Goal: Information Seeking & Learning: Check status

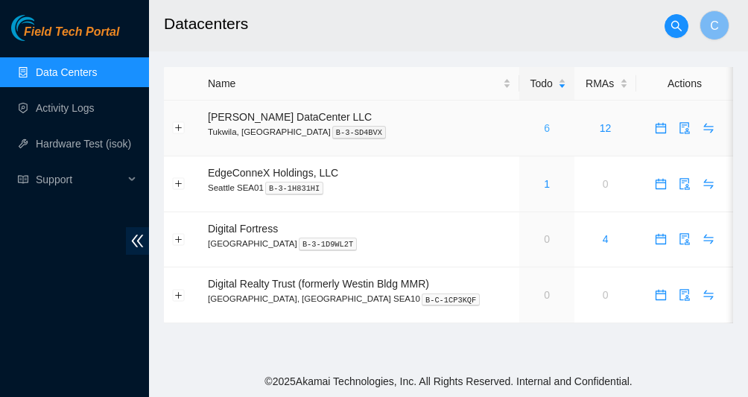
click at [544, 126] on link "6" at bounding box center [547, 128] width 6 height 12
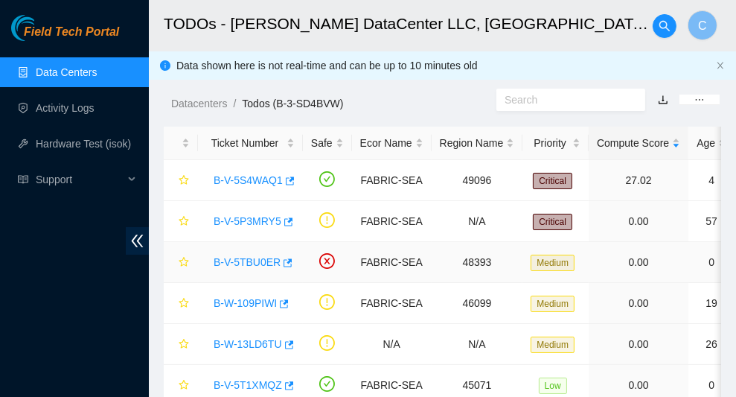
click at [251, 263] on link "B-V-5TBU0ER" at bounding box center [247, 262] width 67 height 12
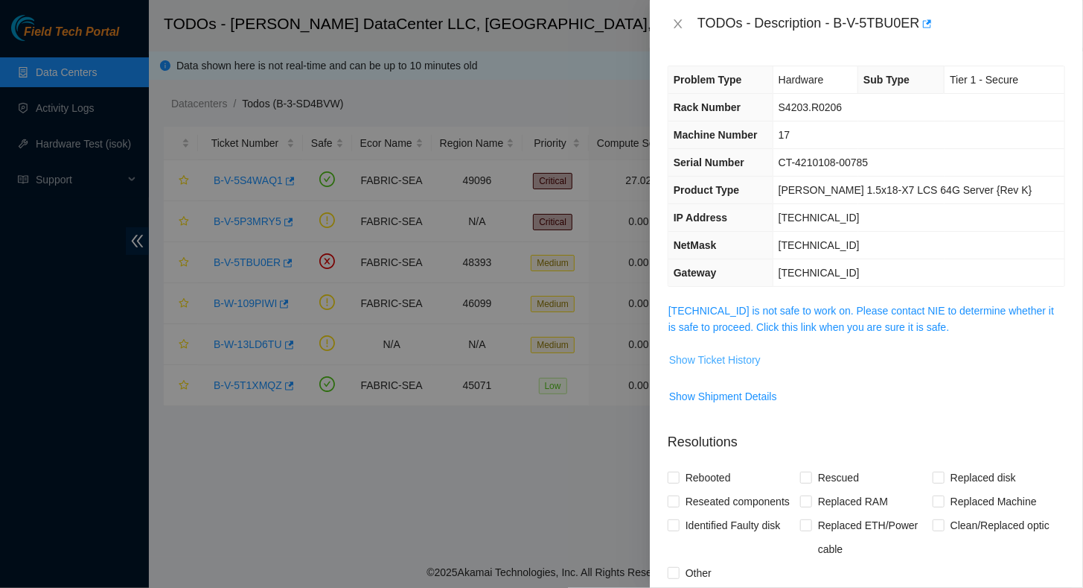
click at [701, 360] on span "Show Ticket History" at bounding box center [715, 359] width 92 height 16
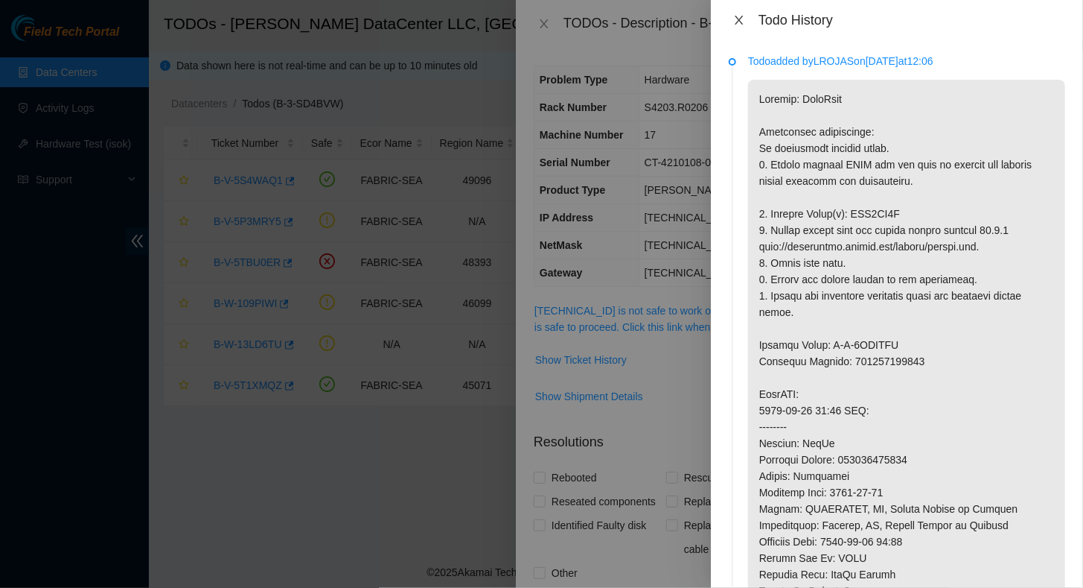
click at [741, 20] on icon "close" at bounding box center [740, 20] width 12 height 12
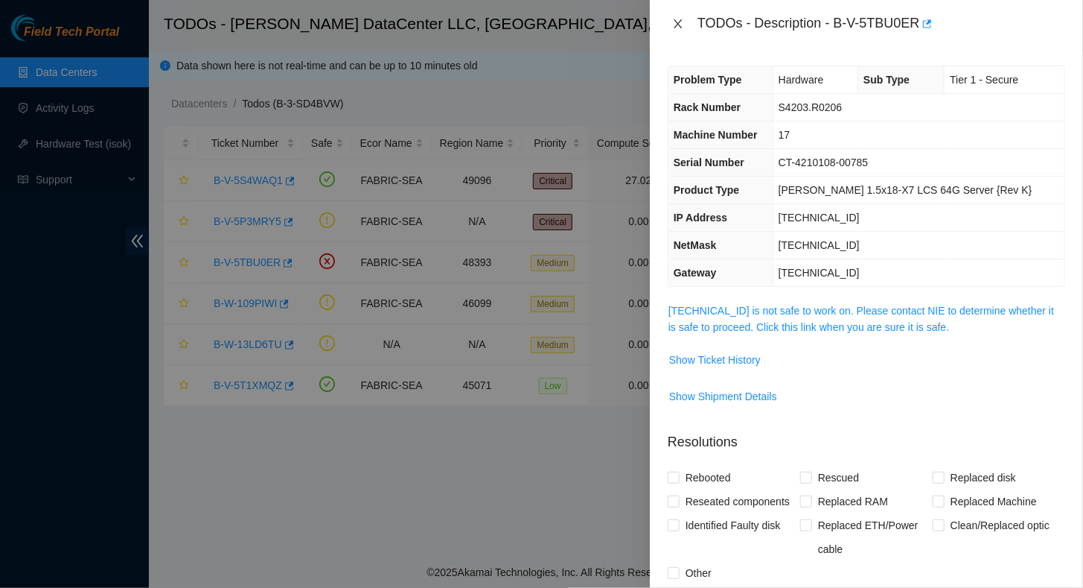
click at [672, 19] on icon "close" at bounding box center [678, 24] width 12 height 12
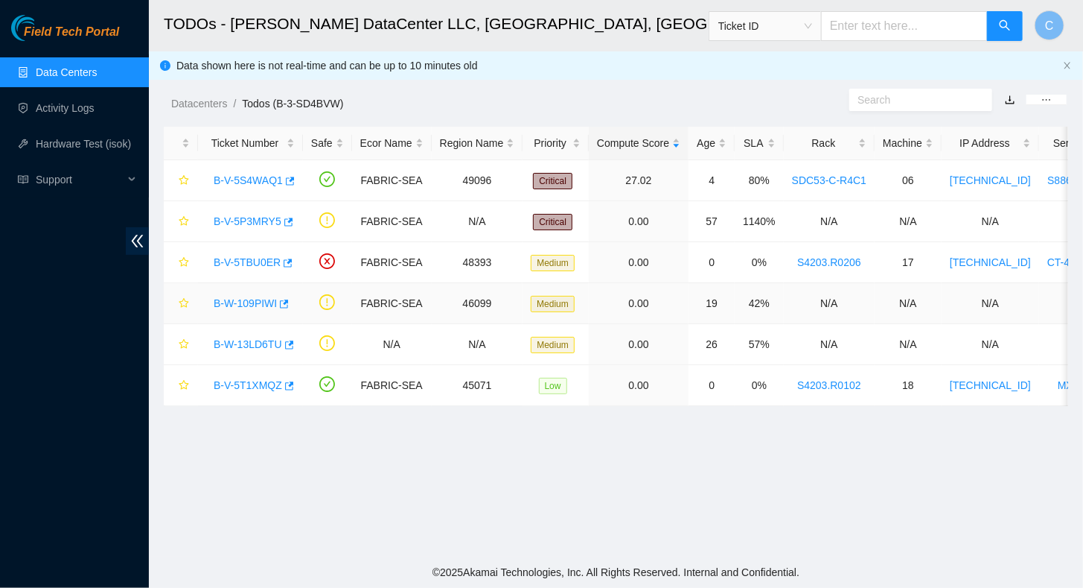
click at [251, 300] on link "B-W-109PIWI" at bounding box center [245, 303] width 63 height 12
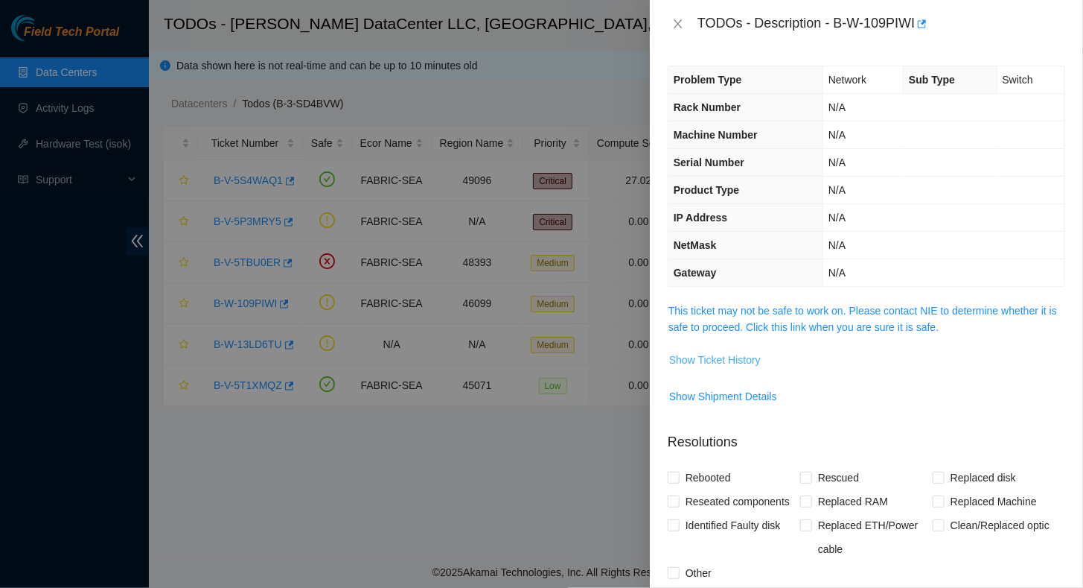
click at [722, 356] on span "Show Ticket History" at bounding box center [715, 359] width 92 height 16
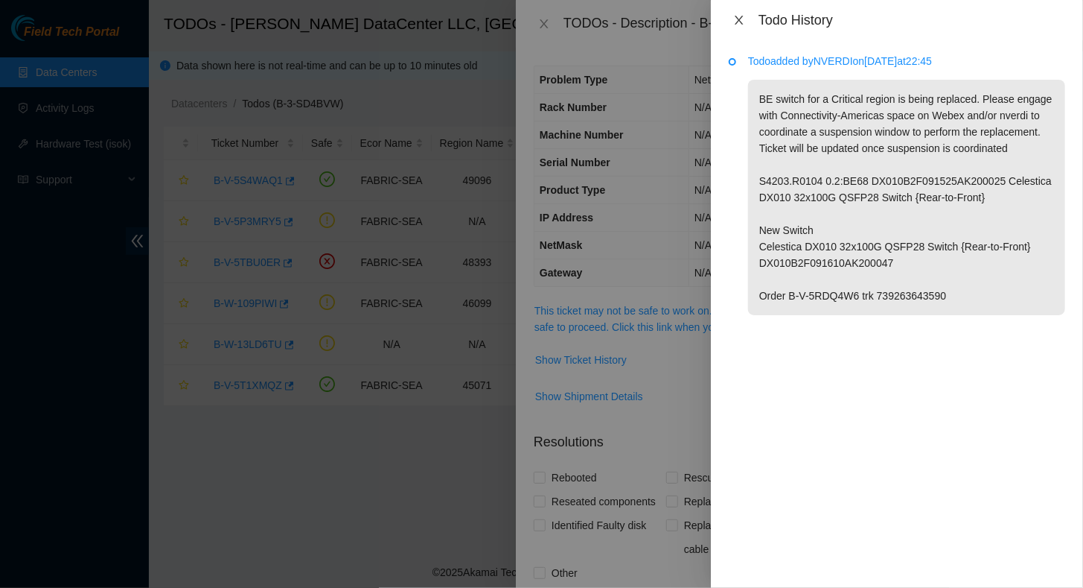
click at [742, 18] on icon "close" at bounding box center [740, 20] width 12 height 12
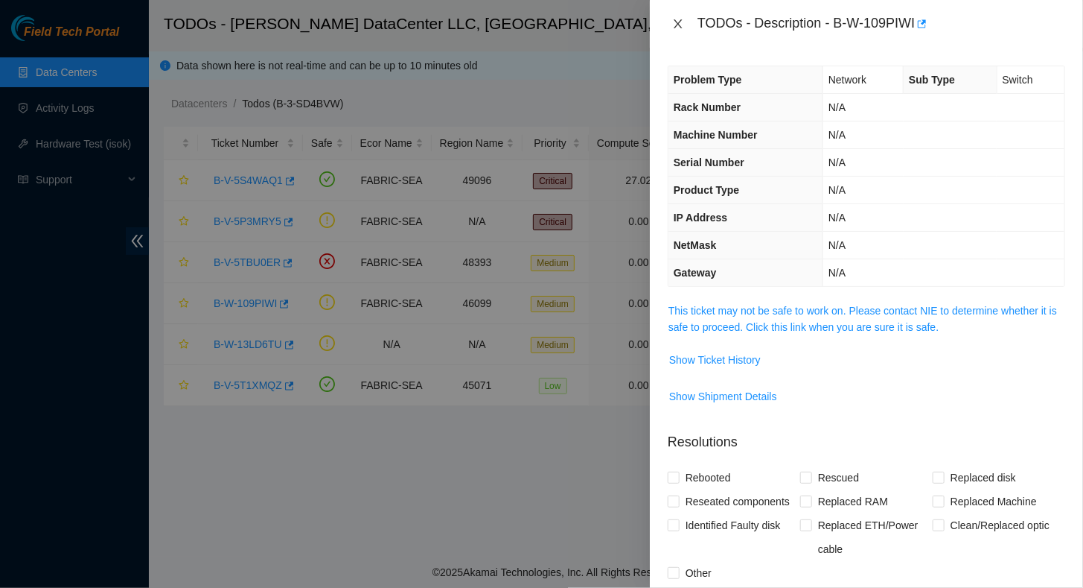
click at [678, 24] on icon "close" at bounding box center [678, 23] width 8 height 9
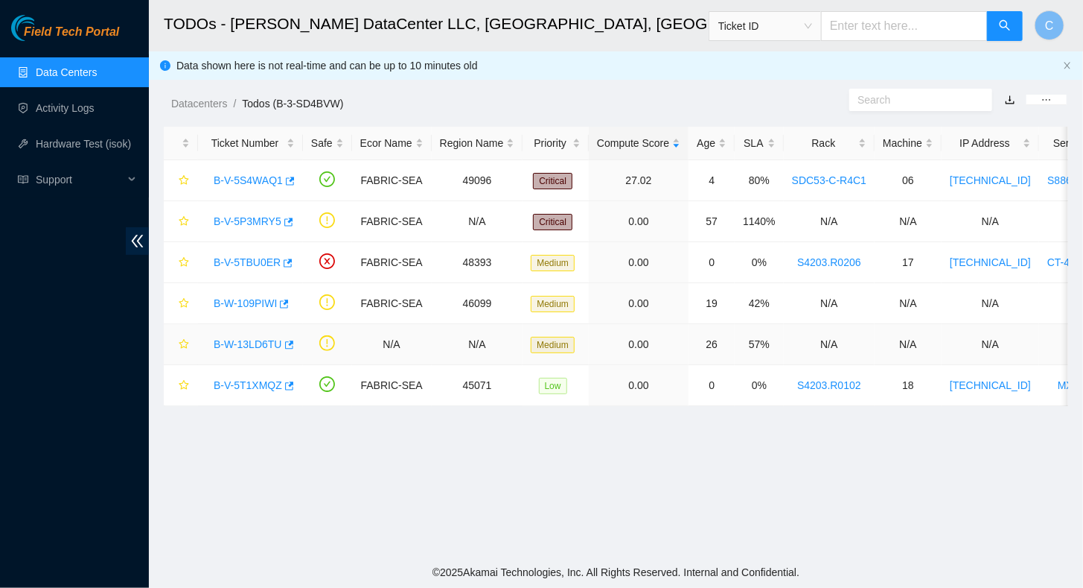
click at [256, 342] on link "B-W-13LD6TU" at bounding box center [248, 344] width 69 height 12
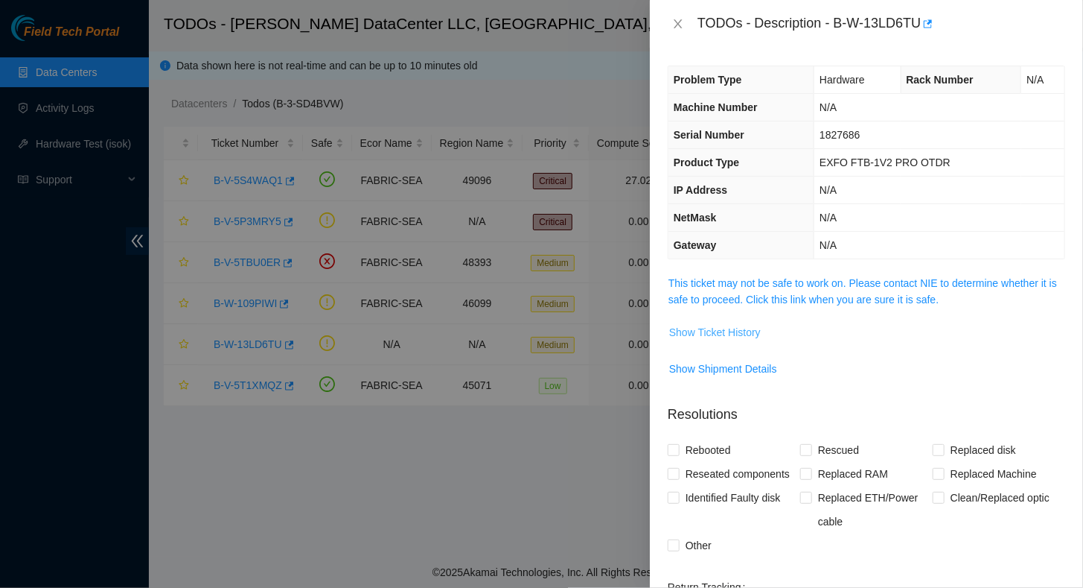
click at [690, 324] on span "Show Ticket History" at bounding box center [715, 332] width 92 height 16
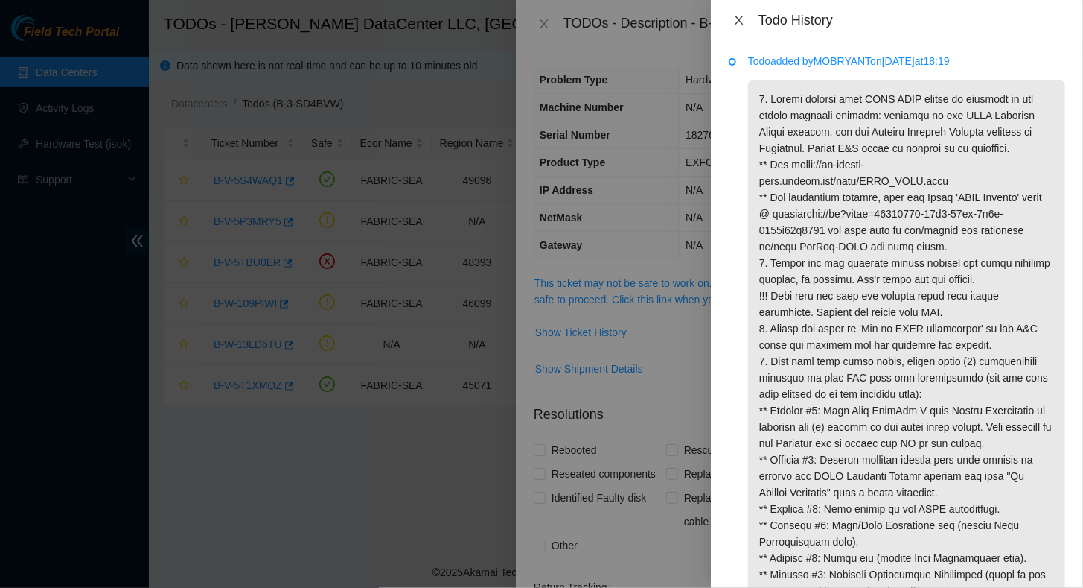
click at [742, 21] on icon "close" at bounding box center [740, 20] width 12 height 12
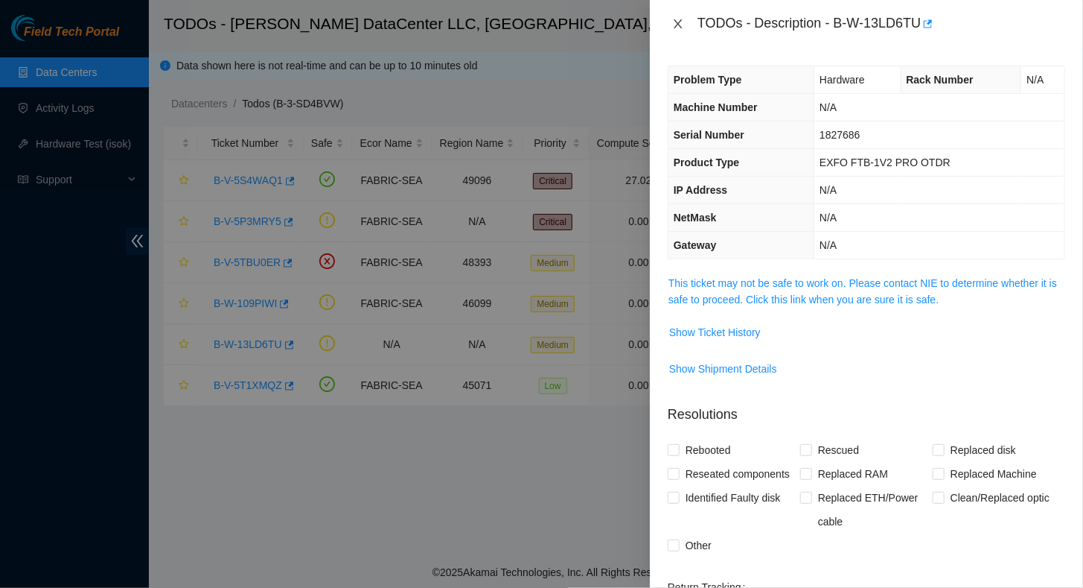
click at [683, 19] on icon "close" at bounding box center [678, 24] width 12 height 12
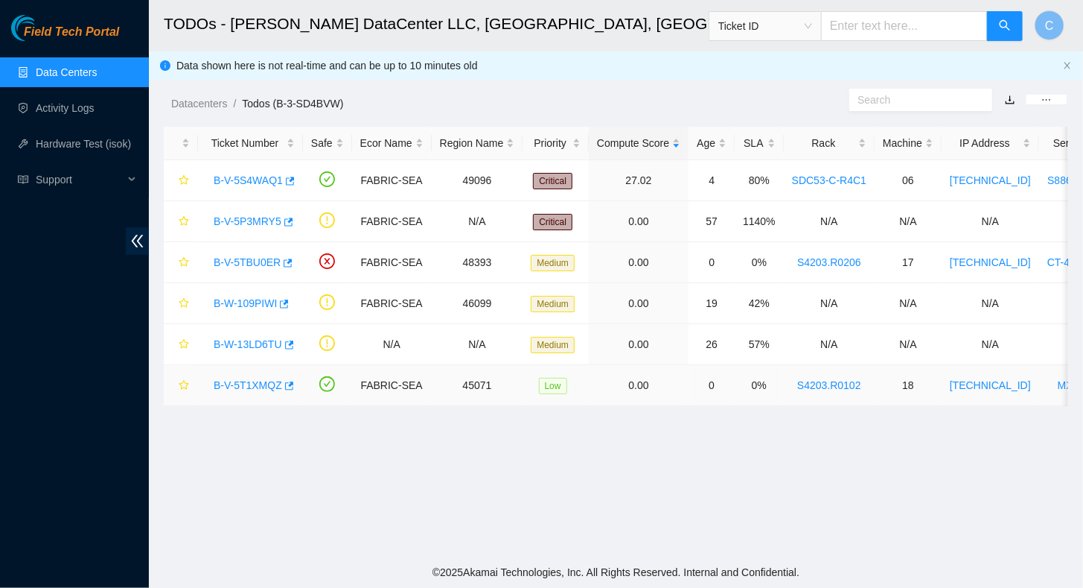
click at [255, 389] on link "B-V-5T1XMQZ" at bounding box center [248, 385] width 69 height 12
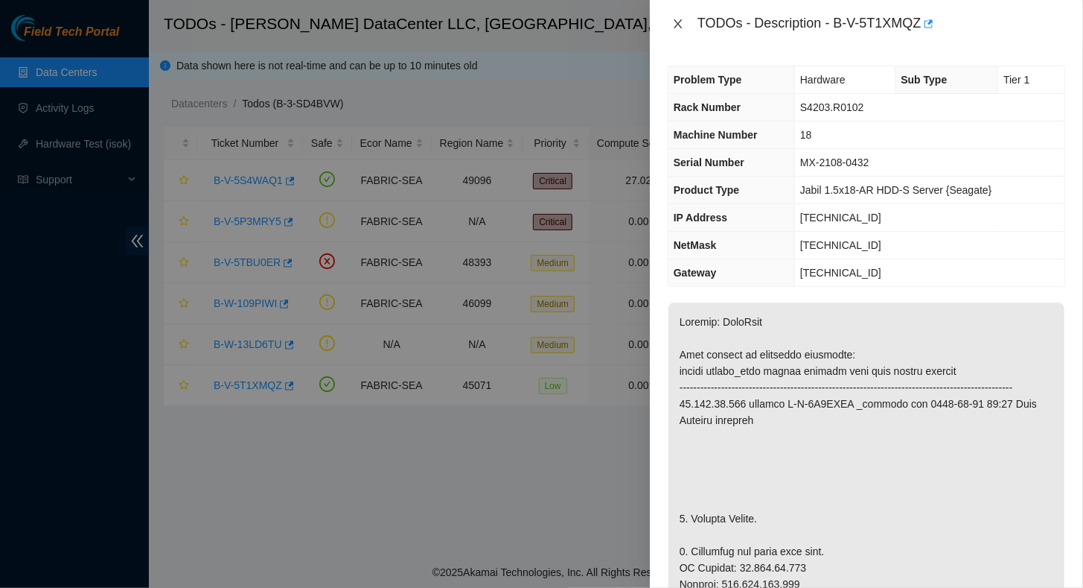
click at [681, 25] on icon "close" at bounding box center [678, 24] width 12 height 12
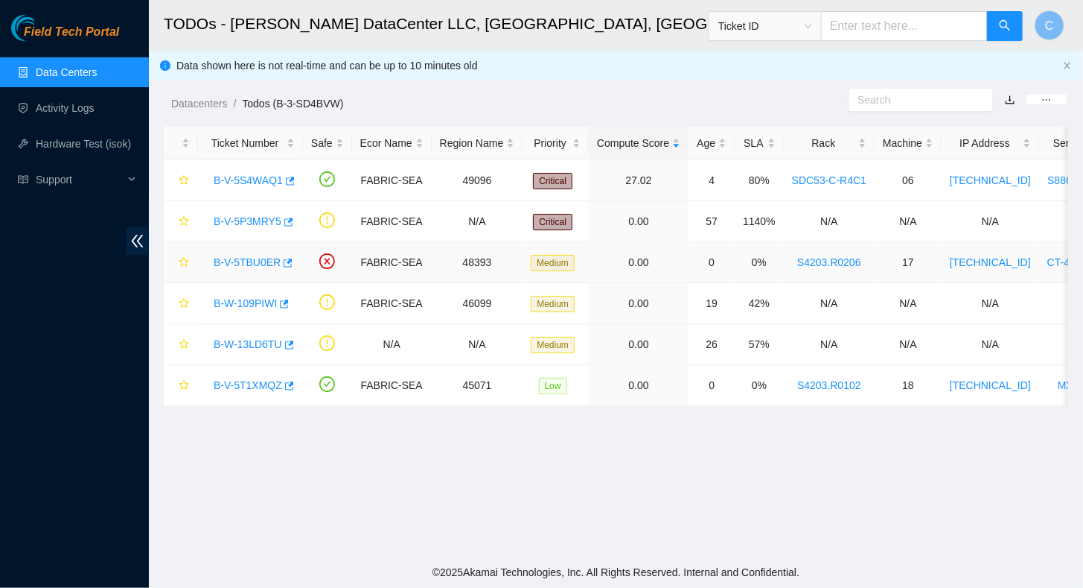
click at [251, 259] on link "B-V-5TBU0ER" at bounding box center [247, 262] width 67 height 12
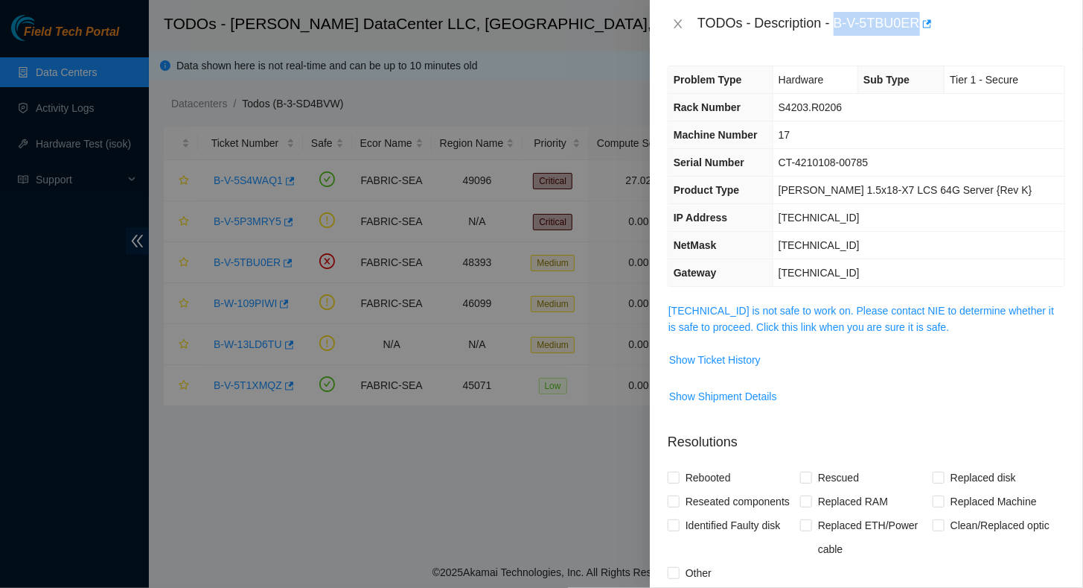
drag, startPoint x: 836, startPoint y: 25, endPoint x: 914, endPoint y: 28, distance: 78.3
click at [747, 28] on div "TODOs - Description - B-V-5TBU0ER" at bounding box center [882, 24] width 368 height 24
copy div "B-V-5TBU0ER"
click at [728, 360] on span "Show Ticket History" at bounding box center [715, 359] width 92 height 16
